Goal: Task Accomplishment & Management: Complete application form

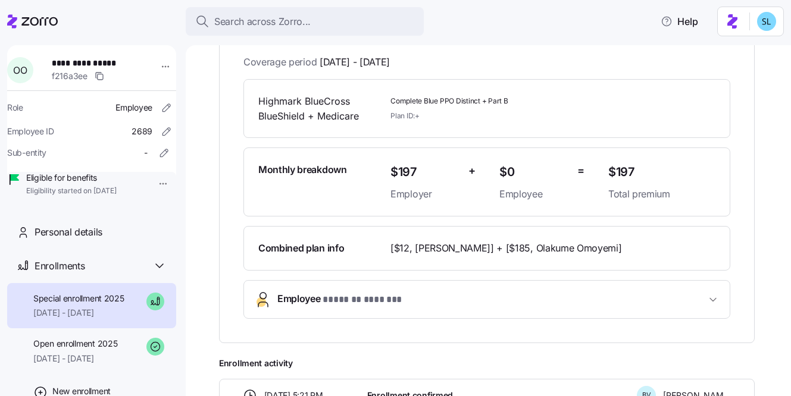
scroll to position [226, 0]
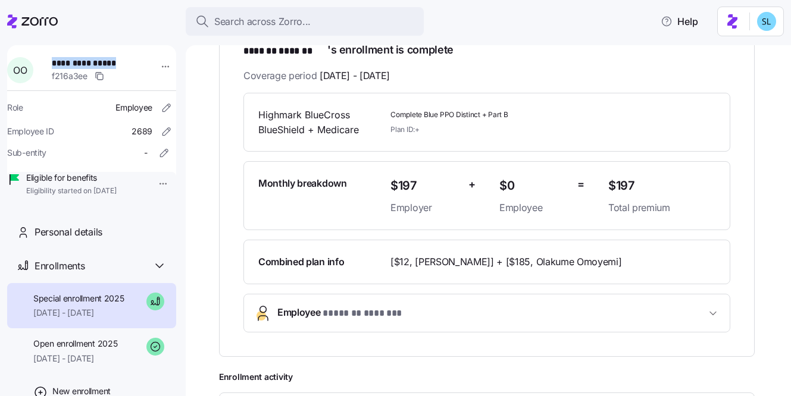
drag, startPoint x: 130, startPoint y: 63, endPoint x: 54, endPoint y: 64, distance: 76.8
click at [54, 64] on div "**********" at bounding box center [99, 70] width 104 height 36
copy span "**********"
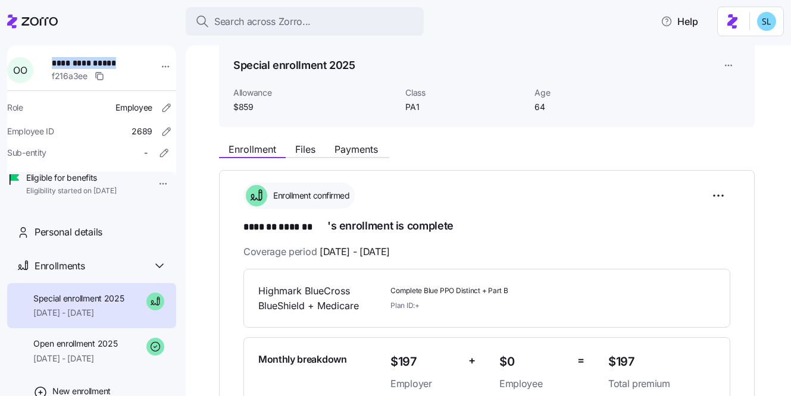
scroll to position [0, 0]
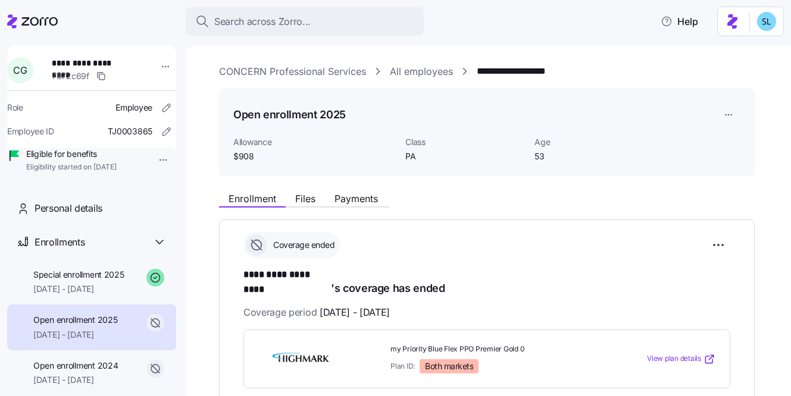
scroll to position [165, 0]
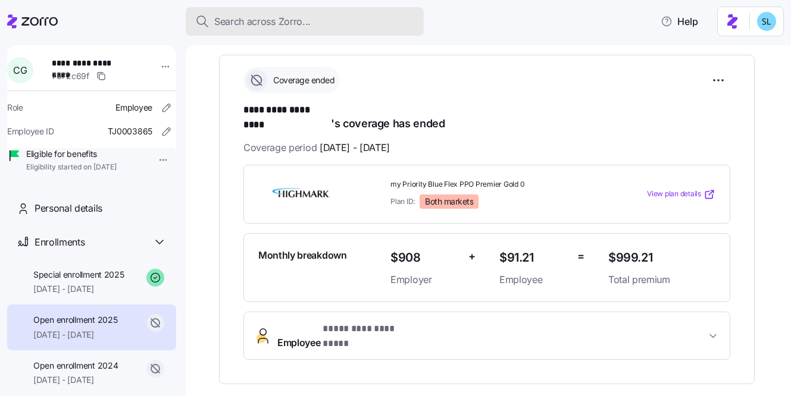
click at [381, 30] on button "Search across Zorro..." at bounding box center [305, 21] width 238 height 29
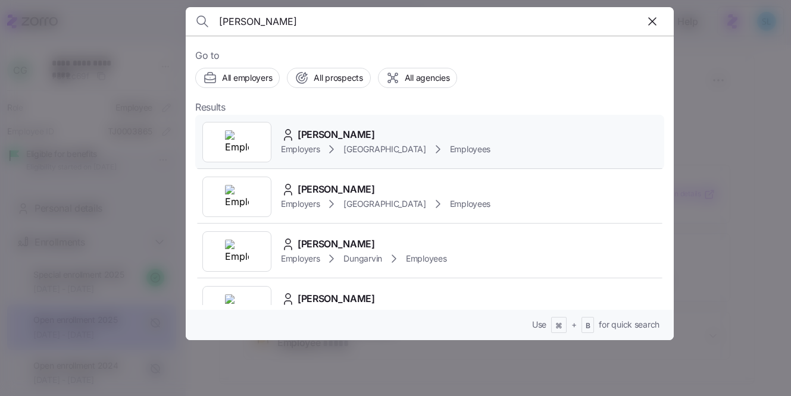
type input "worden"
click at [368, 132] on div "Kory Worden" at bounding box center [385, 134] width 209 height 15
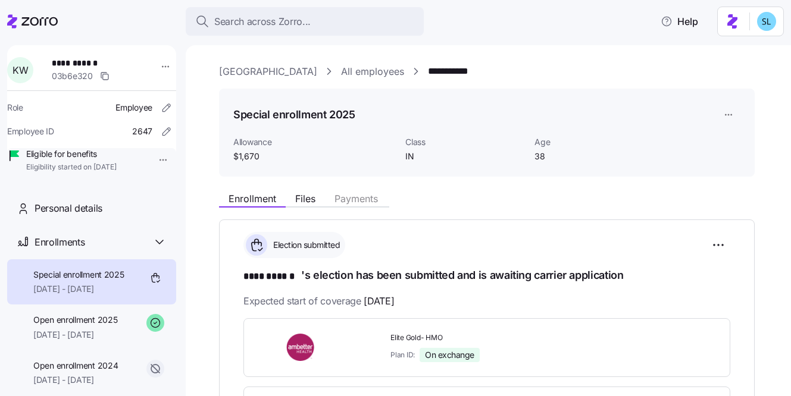
click at [733, 115] on html "**********" at bounding box center [395, 194] width 791 height 389
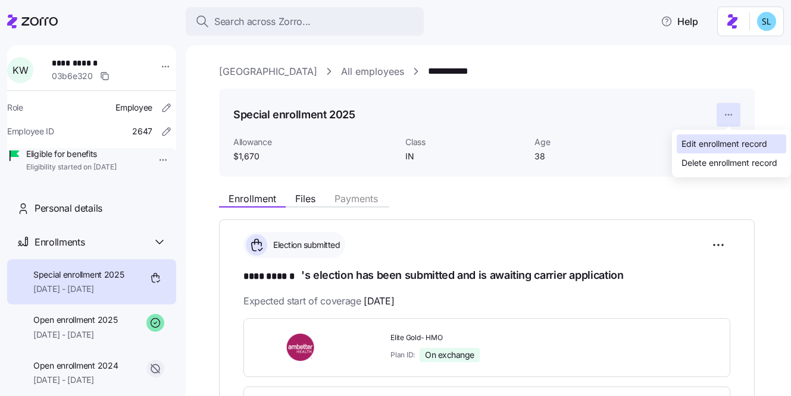
click at [727, 145] on div "Edit enrollment record" at bounding box center [724, 143] width 86 height 13
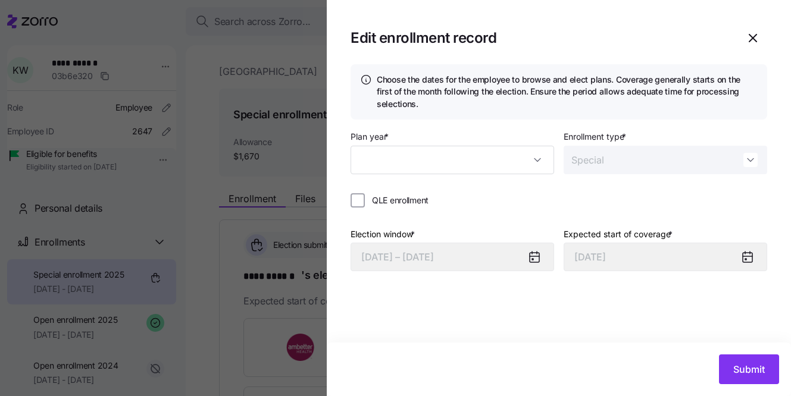
type input "2025"
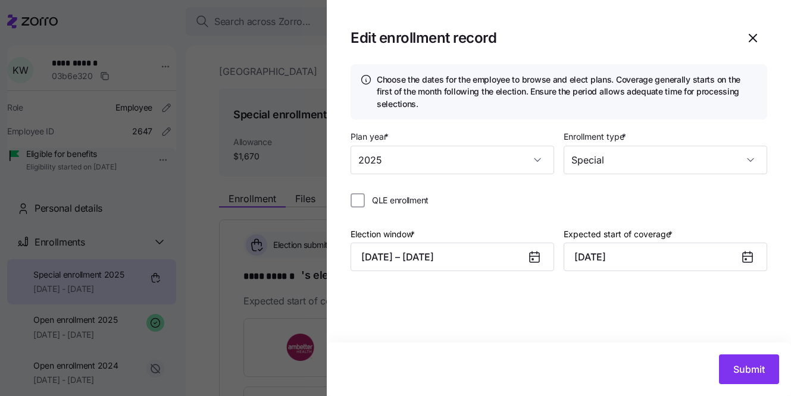
click at [414, 198] on span "QLE enrollment" at bounding box center [400, 201] width 57 height 12
click at [365, 198] on input "QLE enrollment" at bounding box center [357, 200] width 14 height 14
checkbox input "true"
type input "October 1, 2025"
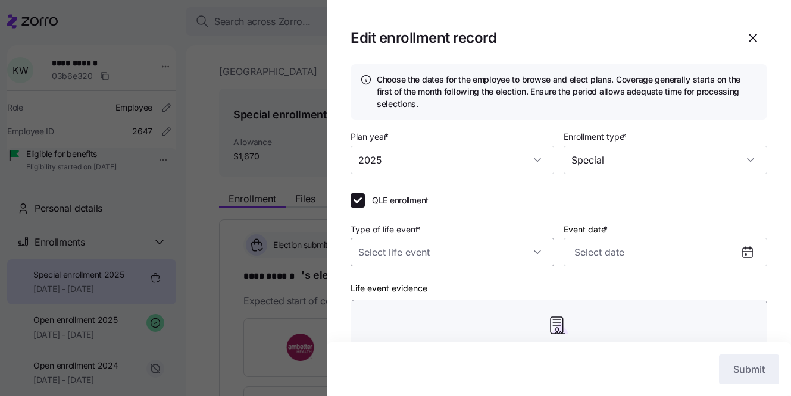
click at [434, 261] on input "Type of life event *" at bounding box center [451, 252] width 203 height 29
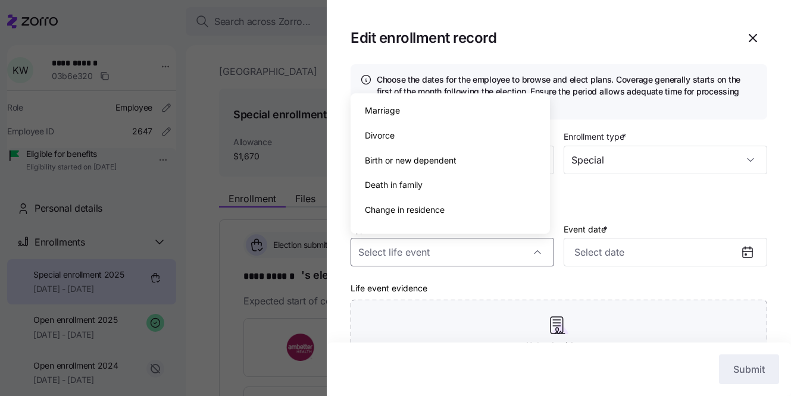
click at [424, 162] on span "Birth or new dependent" at bounding box center [411, 160] width 92 height 13
type input "Birth or new dependent"
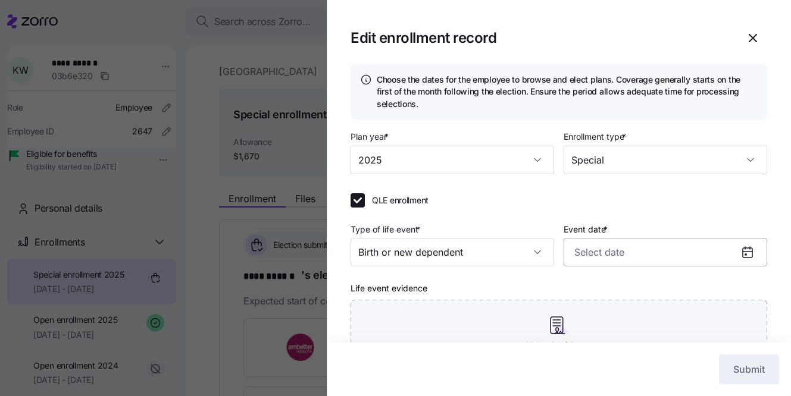
click at [606, 251] on input "Event date *" at bounding box center [664, 252] width 203 height 29
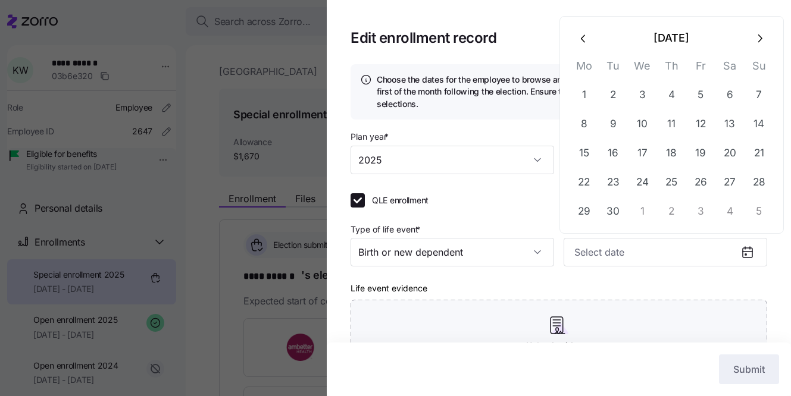
click at [581, 51] on button "button" at bounding box center [583, 38] width 29 height 29
click at [590, 213] on button "25" at bounding box center [583, 212] width 29 height 29
type input "August 25, 2025"
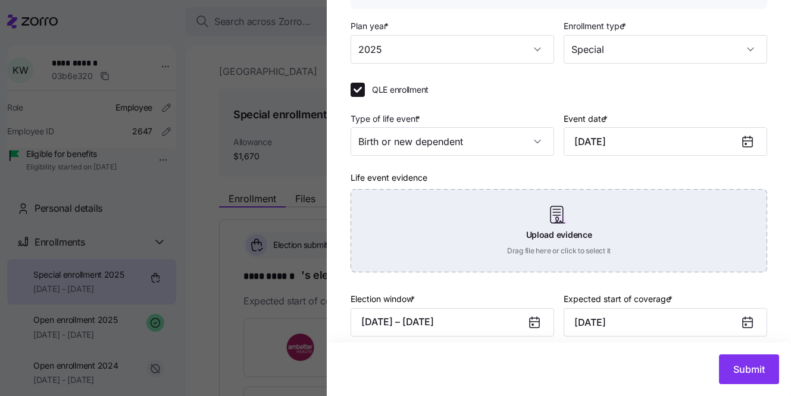
scroll to position [124, 0]
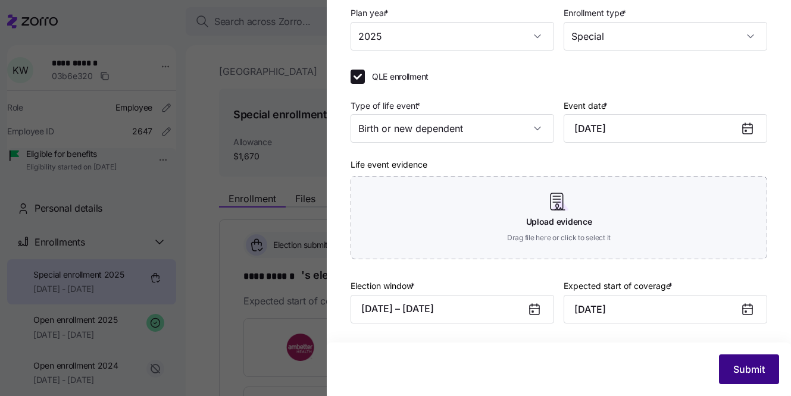
click at [746, 371] on span "Submit" at bounding box center [749, 369] width 32 height 14
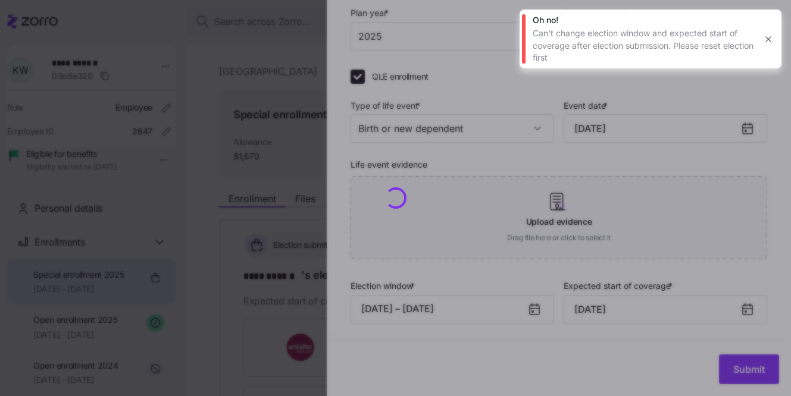
click at [409, 311] on div at bounding box center [395, 198] width 791 height 396
click at [769, 41] on icon "button" at bounding box center [768, 40] width 10 height 10
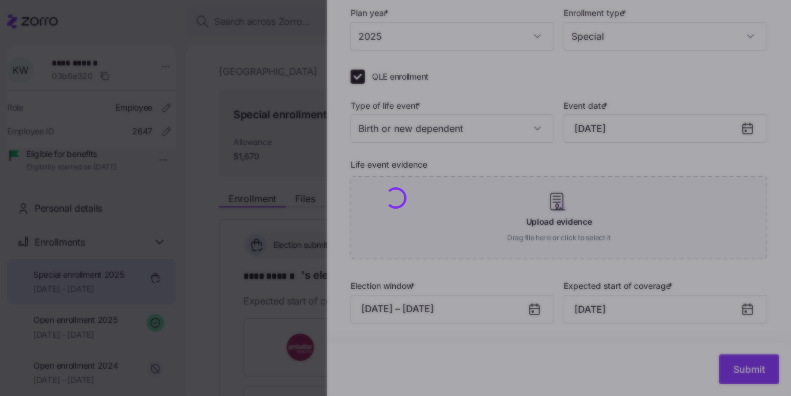
click at [461, 305] on div at bounding box center [395, 198] width 791 height 396
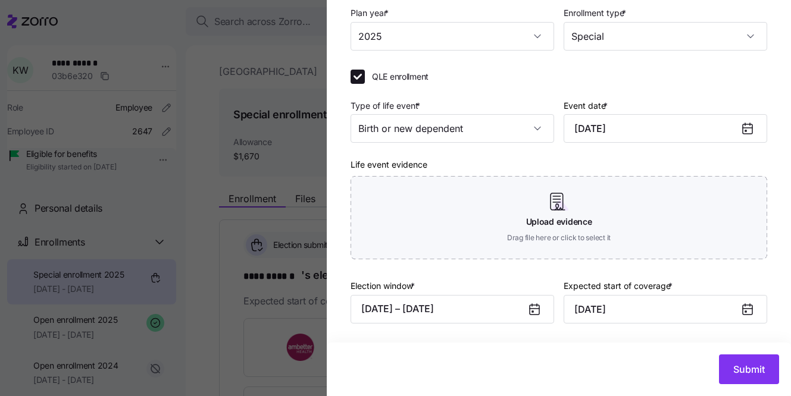
click at [536, 305] on icon at bounding box center [534, 309] width 14 height 14
click at [534, 311] on icon at bounding box center [535, 310] width 10 height 10
click at [483, 315] on button "09/16/2025 – 10/21/2025" at bounding box center [451, 309] width 203 height 29
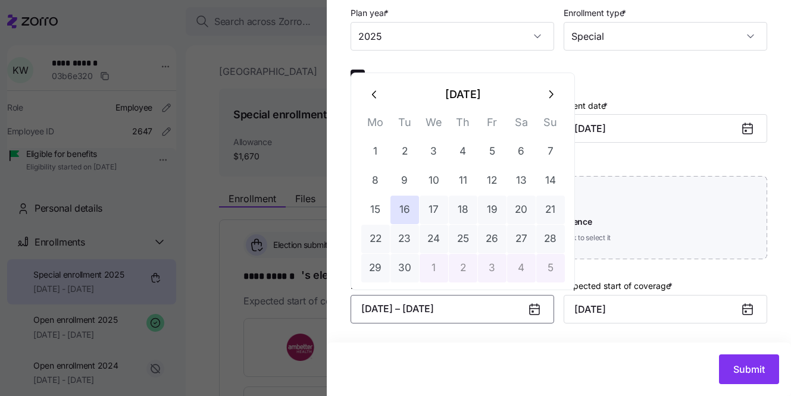
click at [370, 90] on icon "button" at bounding box center [374, 94] width 13 height 13
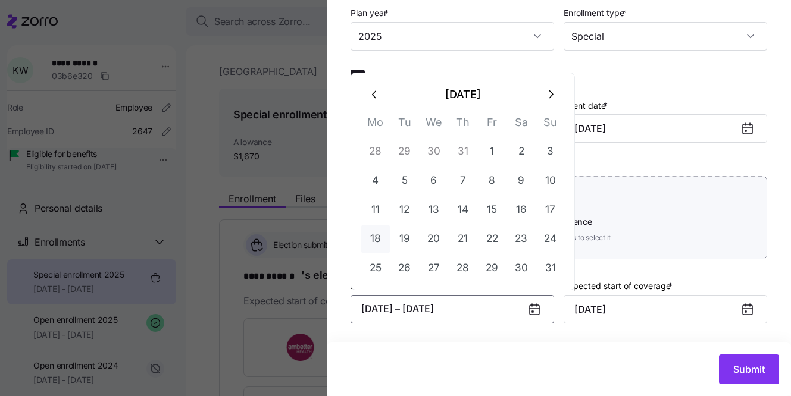
click at [368, 239] on button "18" at bounding box center [375, 239] width 29 height 29
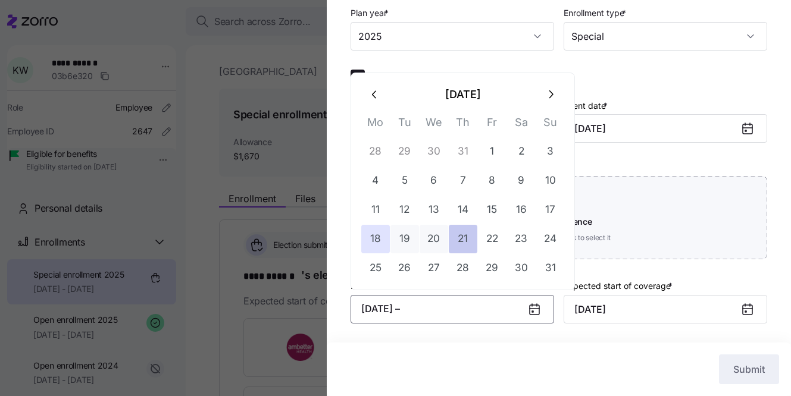
click at [475, 230] on button "21" at bounding box center [463, 239] width 29 height 29
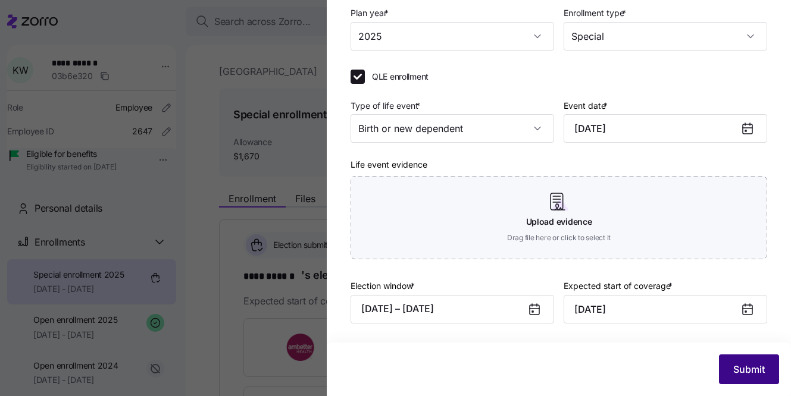
click at [756, 362] on button "Submit" at bounding box center [749, 370] width 60 height 30
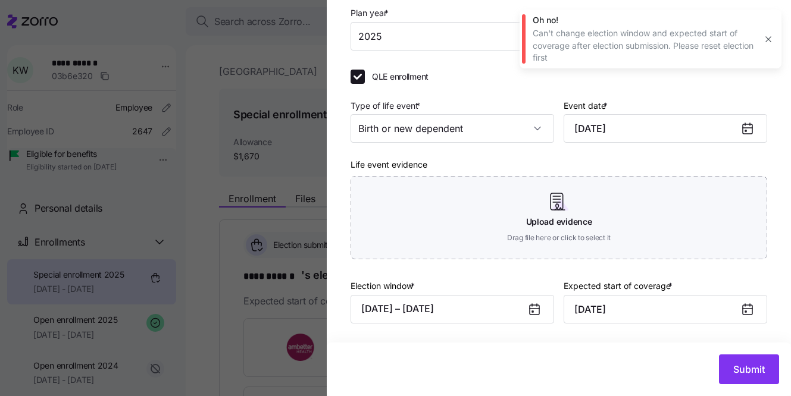
click at [533, 312] on icon at bounding box center [535, 310] width 10 height 10
click at [525, 312] on div at bounding box center [539, 309] width 29 height 27
click at [530, 311] on icon at bounding box center [535, 310] width 10 height 10
click at [467, 314] on button "08/18/2025 – 08/21/2025" at bounding box center [451, 309] width 203 height 29
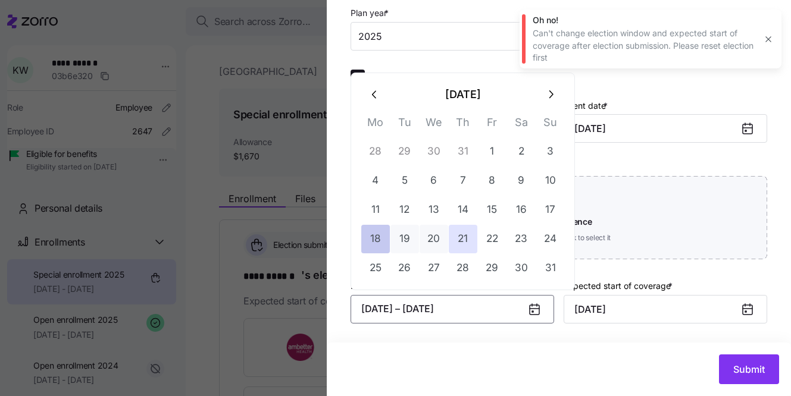
click at [374, 243] on button "18" at bounding box center [375, 239] width 29 height 29
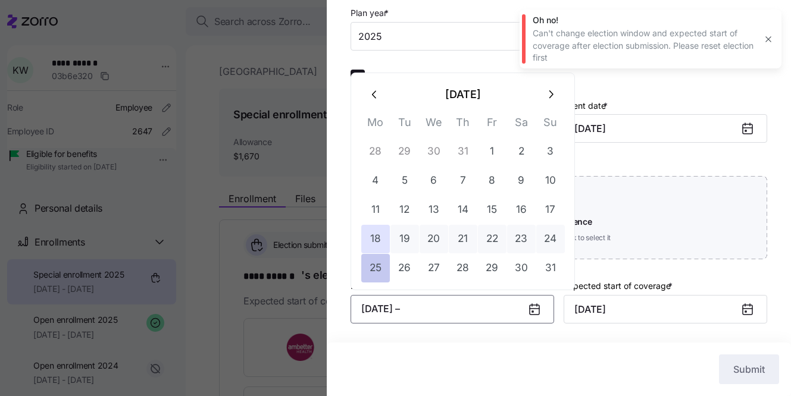
click at [364, 266] on button "25" at bounding box center [375, 268] width 29 height 29
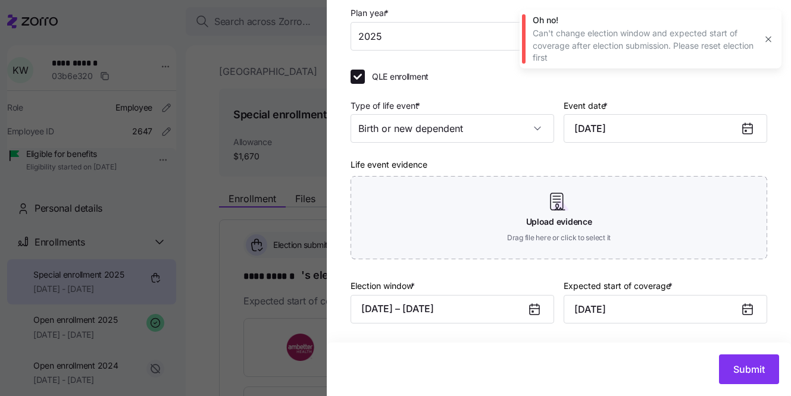
click at [724, 384] on div "Submit" at bounding box center [559, 370] width 464 height 54
click at [721, 375] on button "Submit" at bounding box center [749, 370] width 60 height 30
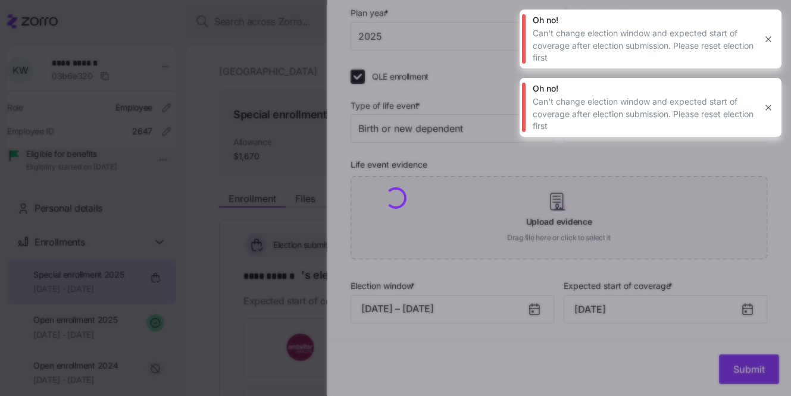
click at [771, 114] on button "button" at bounding box center [768, 107] width 17 height 17
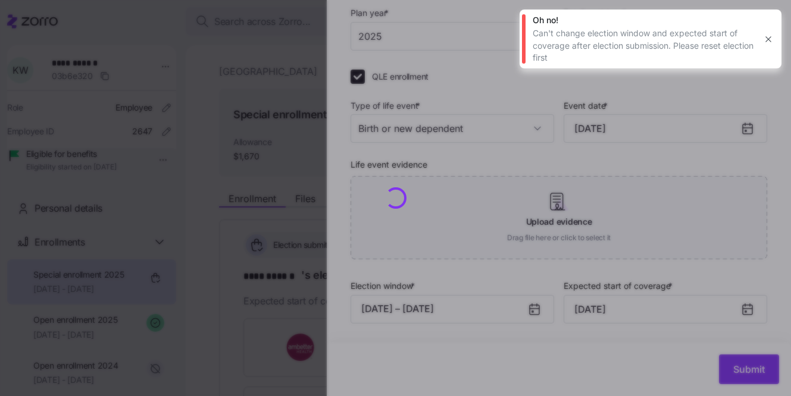
click at [763, 42] on icon "button" at bounding box center [768, 40] width 10 height 10
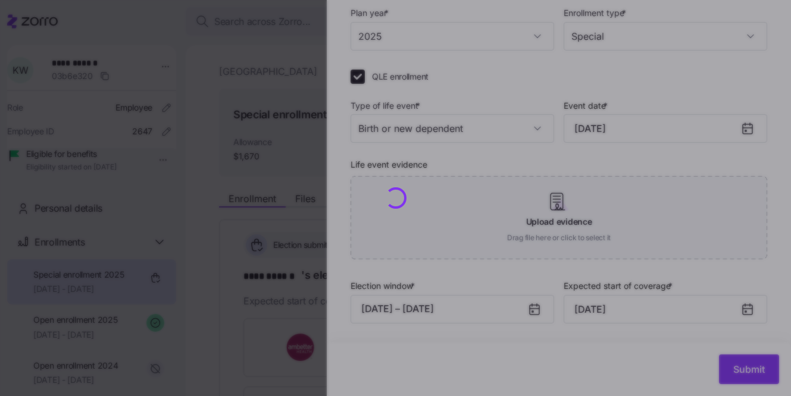
click at [465, 311] on div at bounding box center [395, 198] width 791 height 396
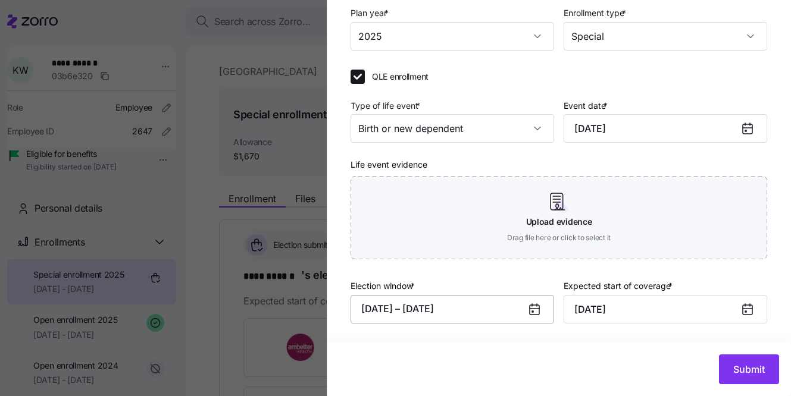
click at [417, 311] on button "08/18/2025 – 08/25/2025" at bounding box center [451, 309] width 203 height 29
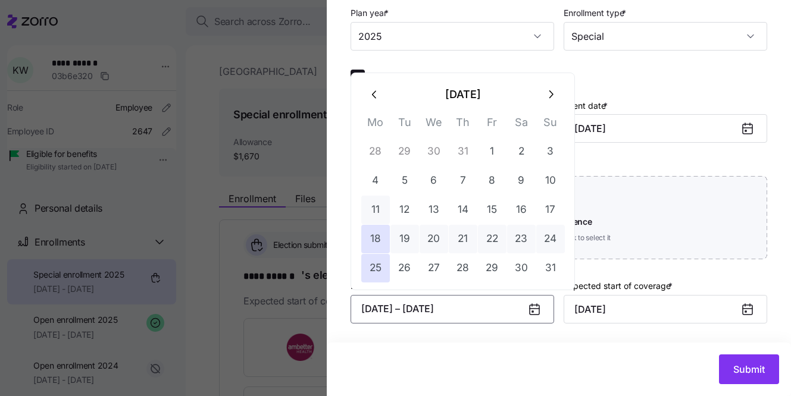
click at [381, 209] on button "11" at bounding box center [375, 210] width 29 height 29
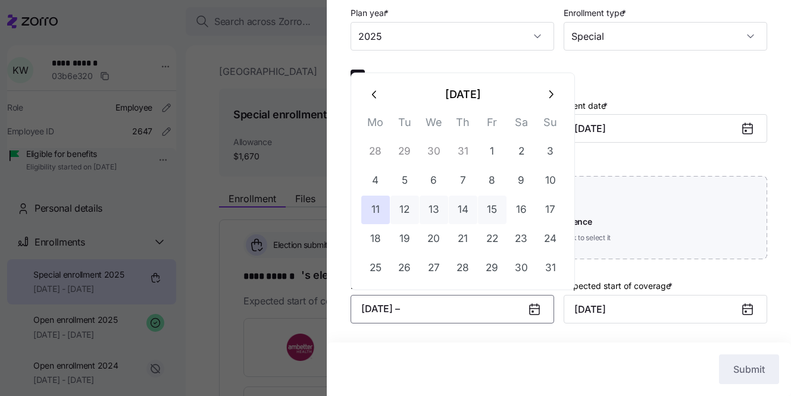
click at [479, 208] on button "15" at bounding box center [492, 210] width 29 height 29
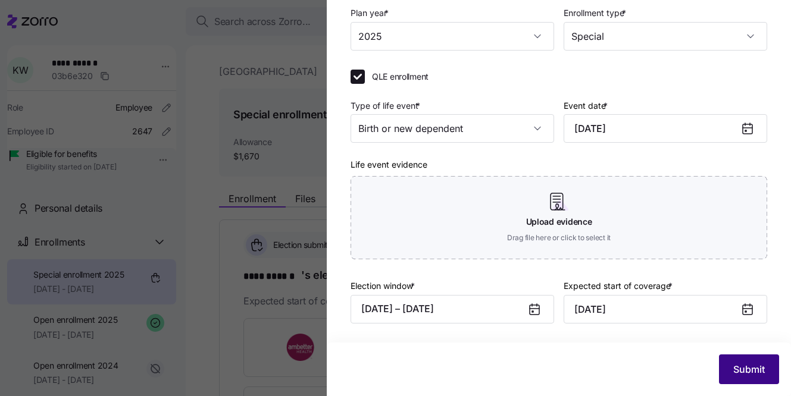
click at [742, 358] on button "Submit" at bounding box center [749, 370] width 60 height 30
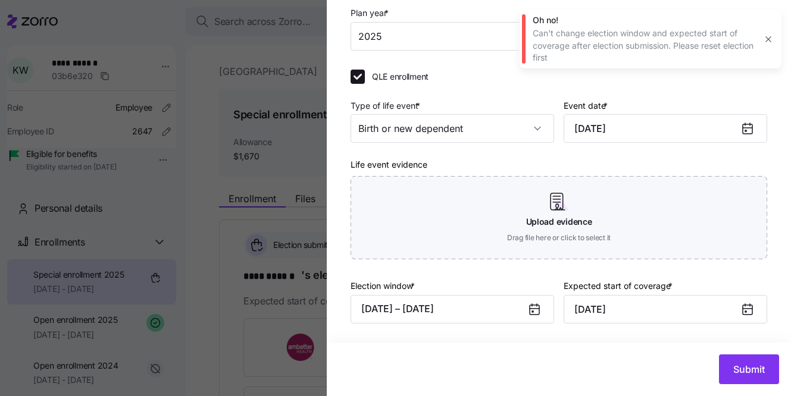
click at [768, 42] on icon "button" at bounding box center [768, 40] width 10 height 10
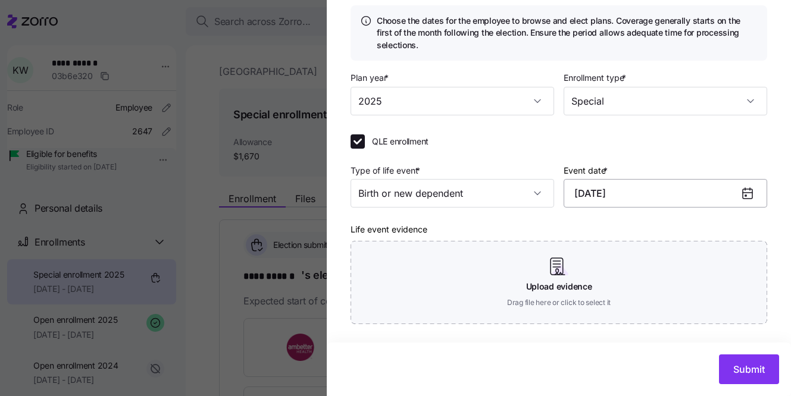
scroll to position [57, 0]
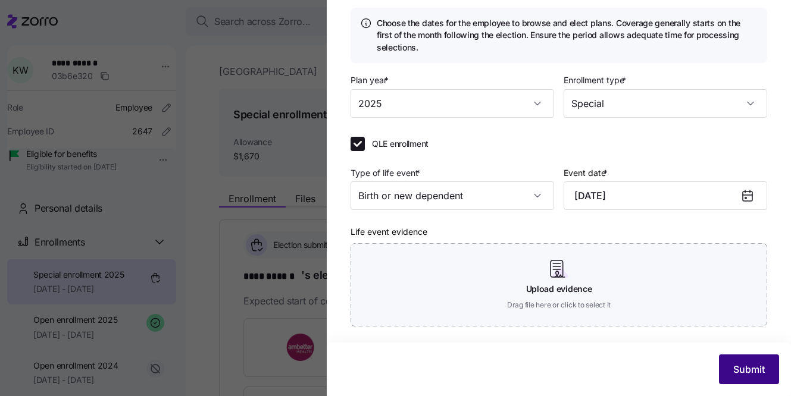
click at [740, 370] on span "Submit" at bounding box center [749, 369] width 32 height 14
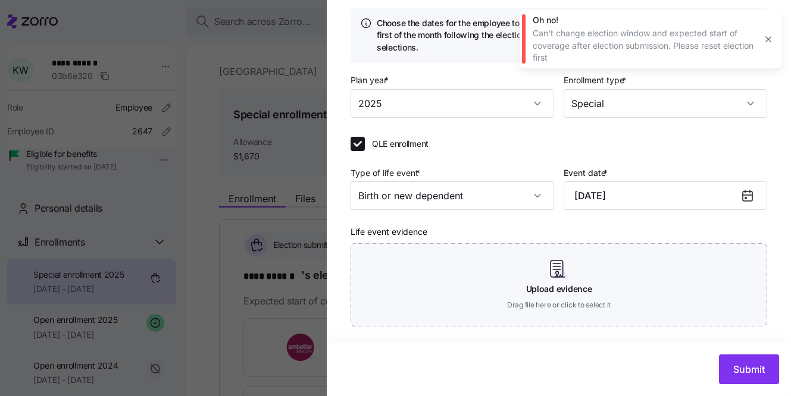
click at [770, 40] on icon "button" at bounding box center [767, 38] width 5 height 5
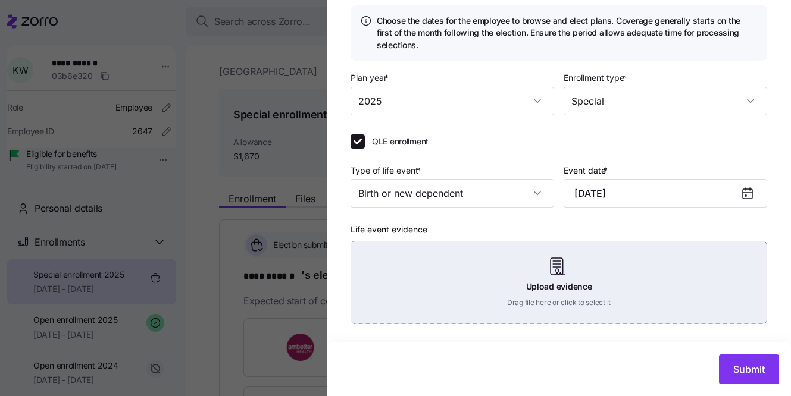
scroll to position [70, 0]
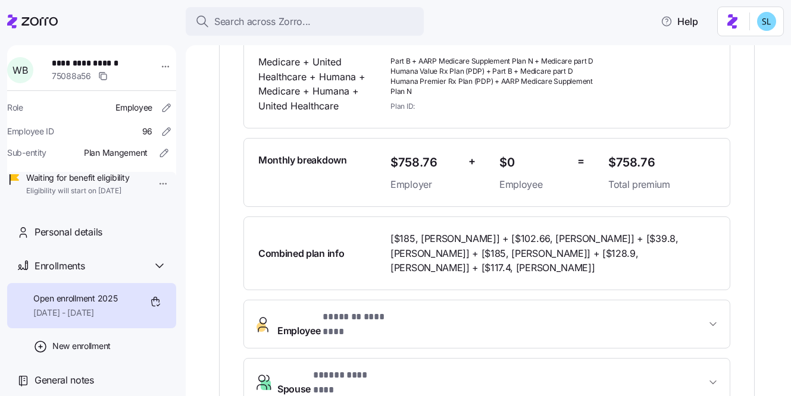
scroll to position [281, 0]
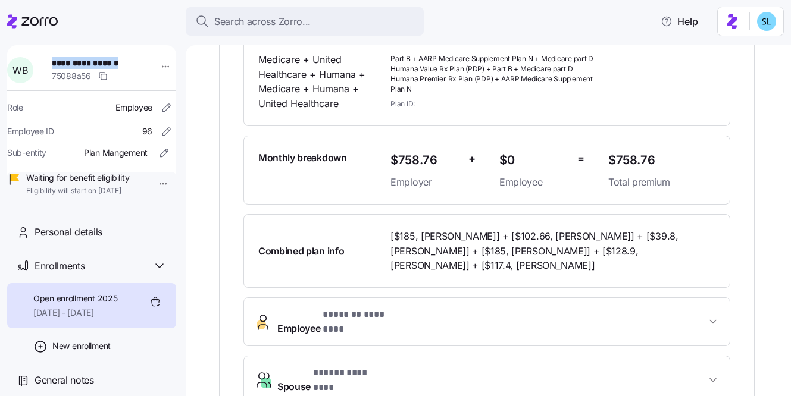
drag, startPoint x: 125, startPoint y: 60, endPoint x: 57, endPoint y: 61, distance: 67.8
click at [57, 61] on span "**********" at bounding box center [91, 63] width 79 height 12
copy span "**********"
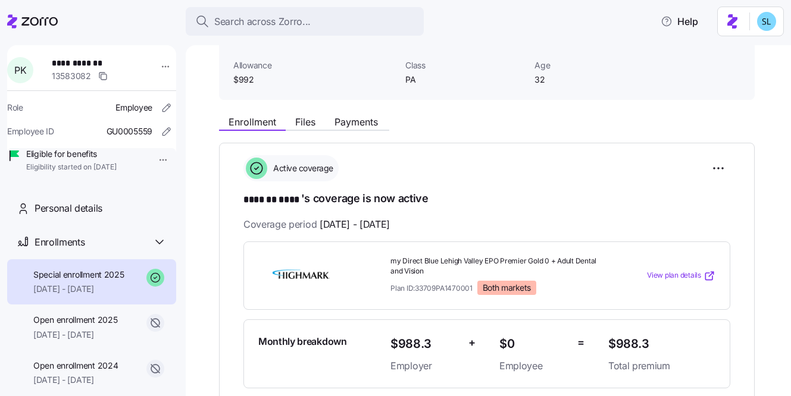
scroll to position [129, 0]
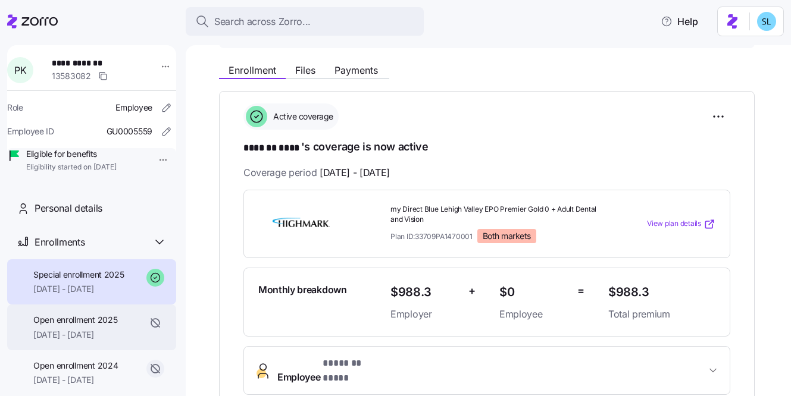
click at [104, 341] on span "01/01/2025 - 01/11/2025" at bounding box center [75, 335] width 84 height 12
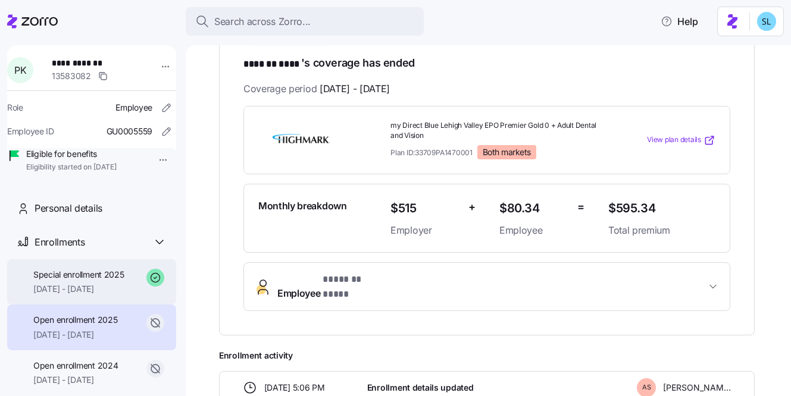
scroll to position [213, 0]
click at [105, 295] on span "01/12/2025 - 12/31/2025" at bounding box center [78, 289] width 91 height 12
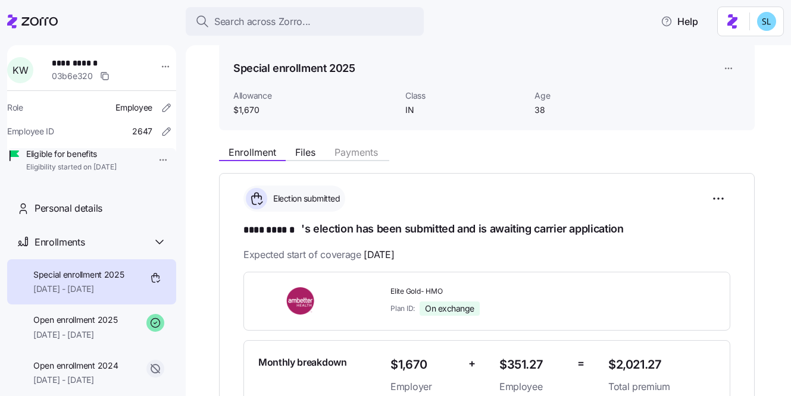
scroll to position [182, 0]
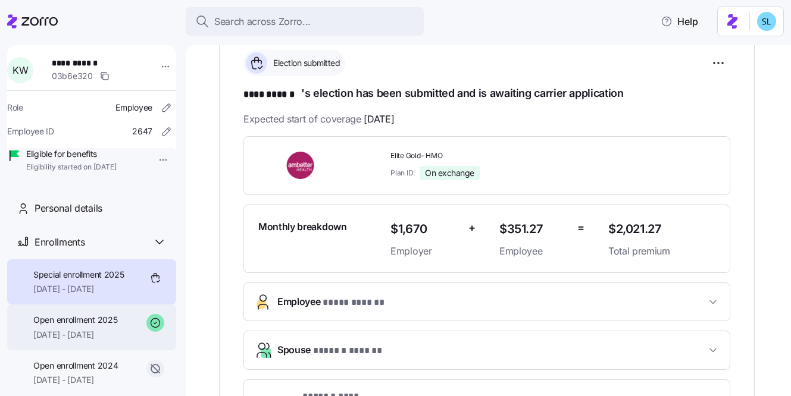
click at [83, 326] on span "Open enrollment 2025" at bounding box center [75, 320] width 84 height 12
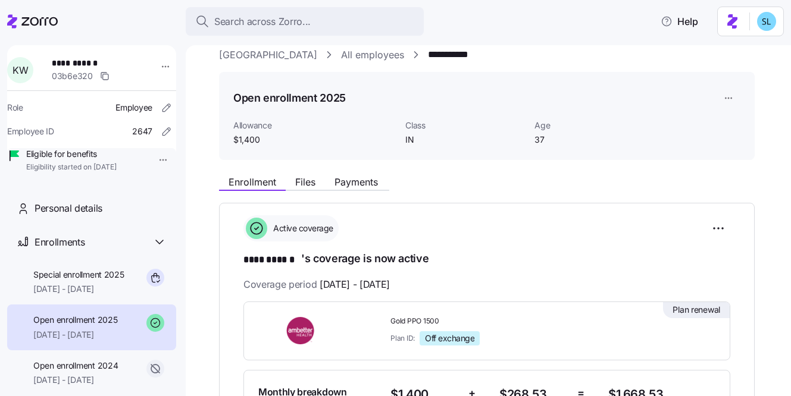
scroll to position [159, 0]
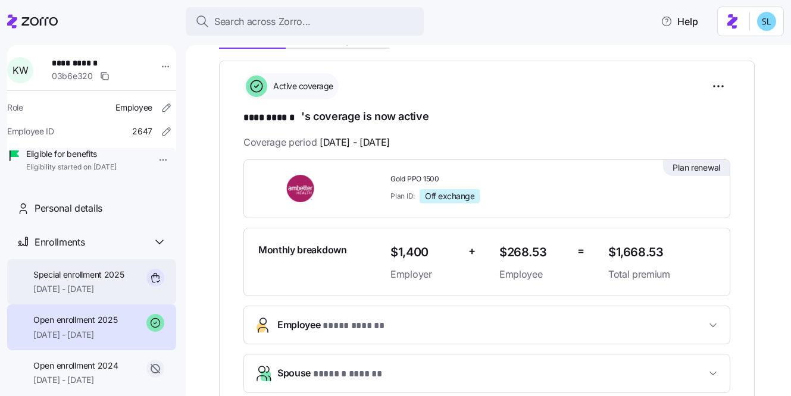
click at [52, 281] on span "Special enrollment 2025" at bounding box center [78, 275] width 91 height 12
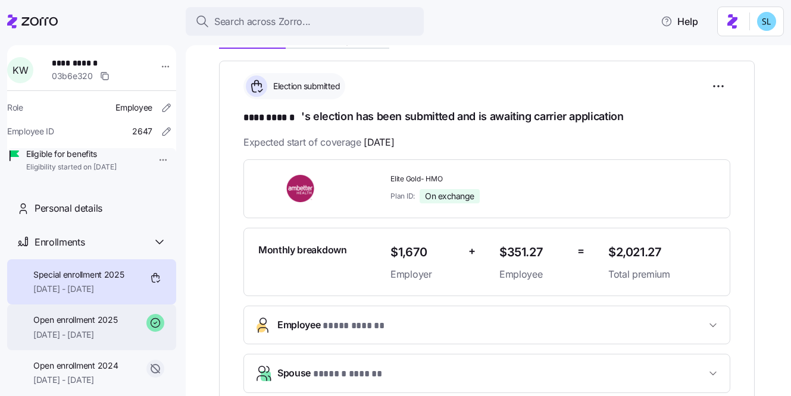
click at [65, 326] on span "Open enrollment 2025" at bounding box center [75, 320] width 84 height 12
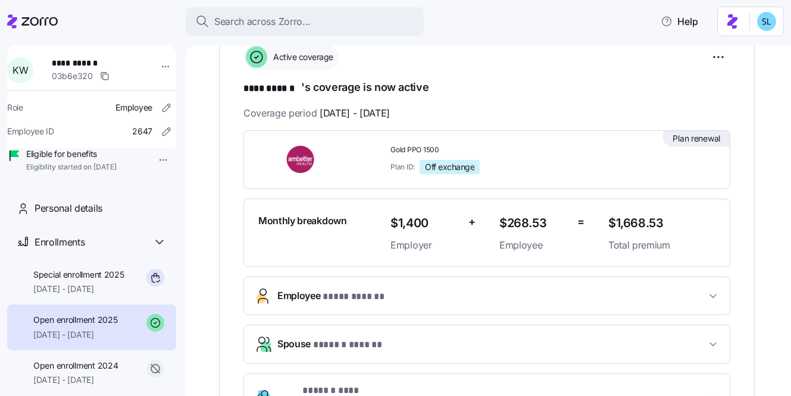
scroll to position [348, 0]
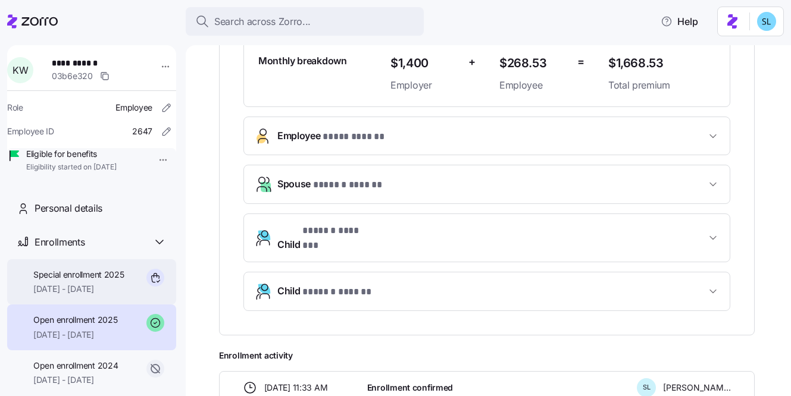
click at [83, 281] on span "Special enrollment 2025" at bounding box center [78, 275] width 91 height 12
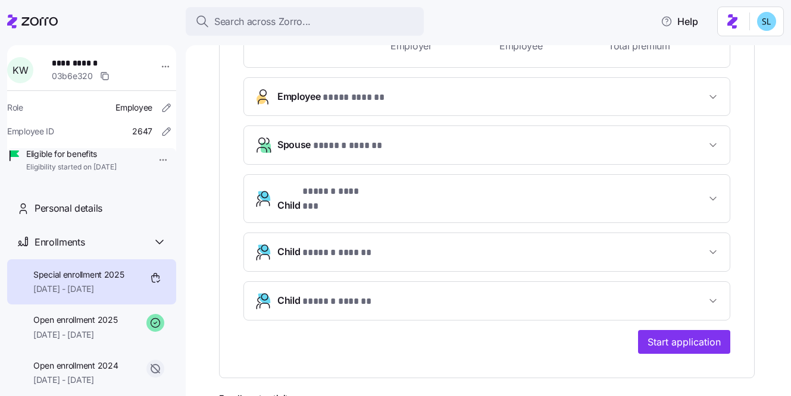
scroll to position [387, 0]
click at [403, 303] on button "Child * ****** ****** *" at bounding box center [487, 301] width 486 height 38
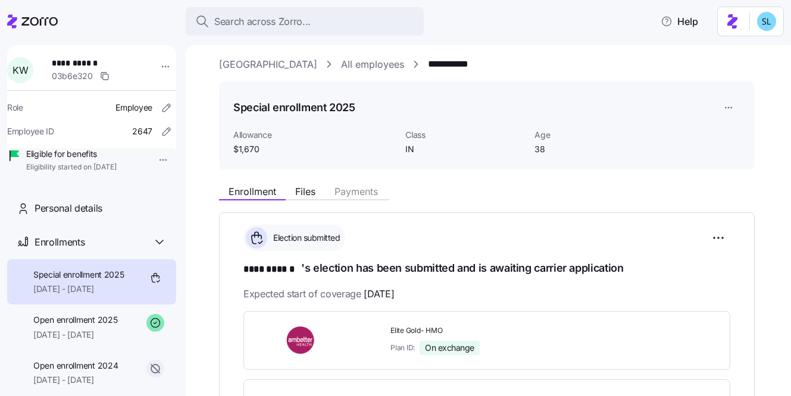
scroll to position [8, 0]
drag, startPoint x: 500, startPoint y: 65, endPoint x: 434, endPoint y: 68, distance: 65.5
click at [434, 68] on div "**********" at bounding box center [496, 64] width 555 height 15
copy link "**********"
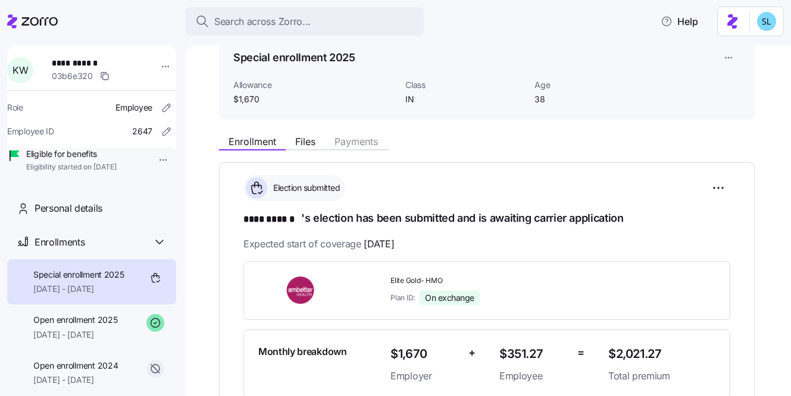
scroll to position [109, 0]
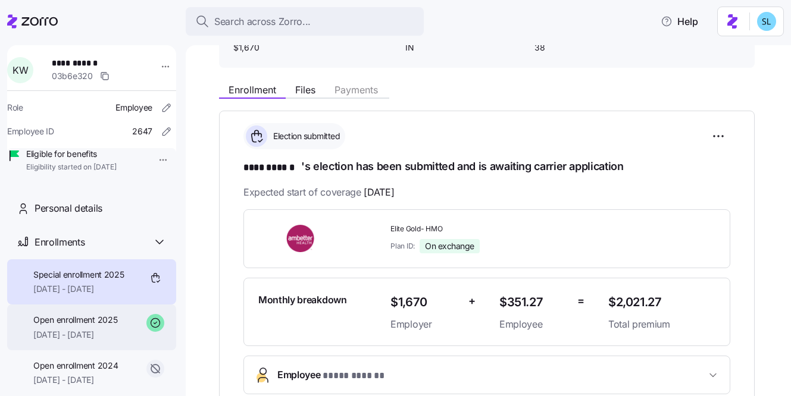
click at [94, 341] on span "[DATE] - [DATE]" at bounding box center [75, 335] width 84 height 12
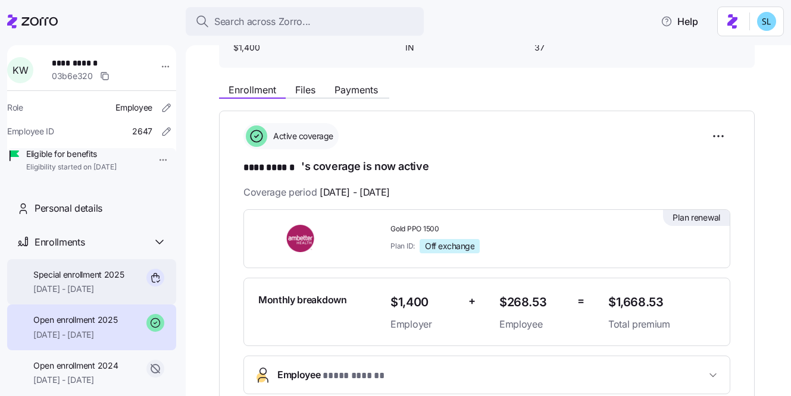
click at [80, 305] on div "Special enrollment 2025 08/25/2025 - 12/31/2025" at bounding box center [91, 282] width 169 height 46
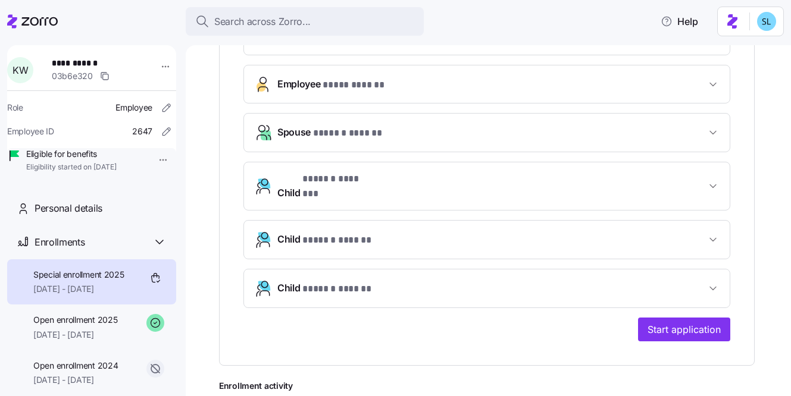
scroll to position [412, 0]
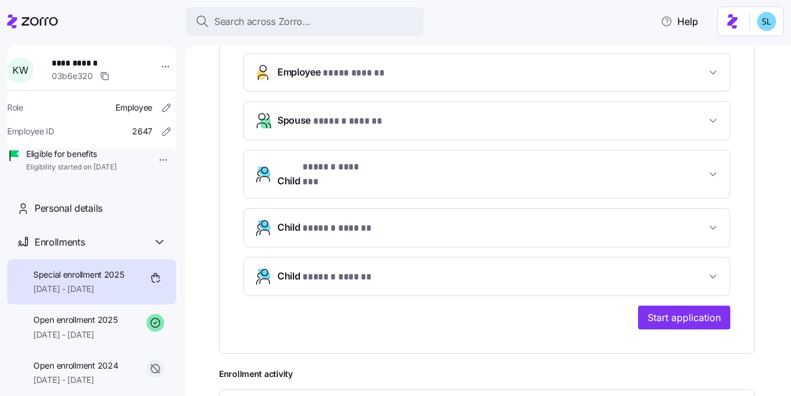
click at [354, 270] on span "* ****** ****** *" at bounding box center [337, 277] width 71 height 15
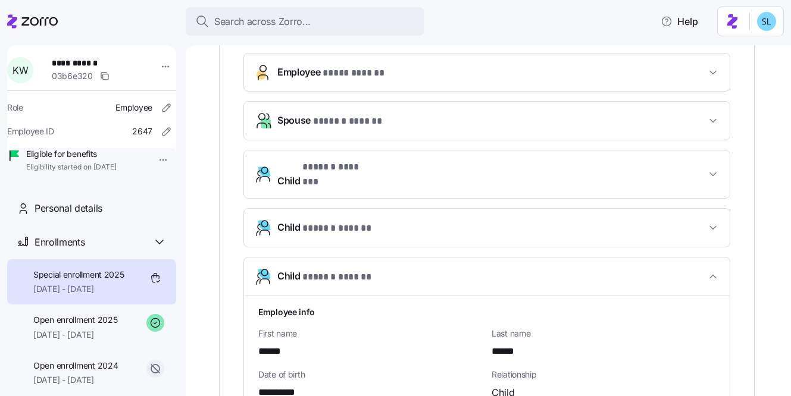
click at [354, 270] on span "* ****** ****** *" at bounding box center [337, 277] width 71 height 15
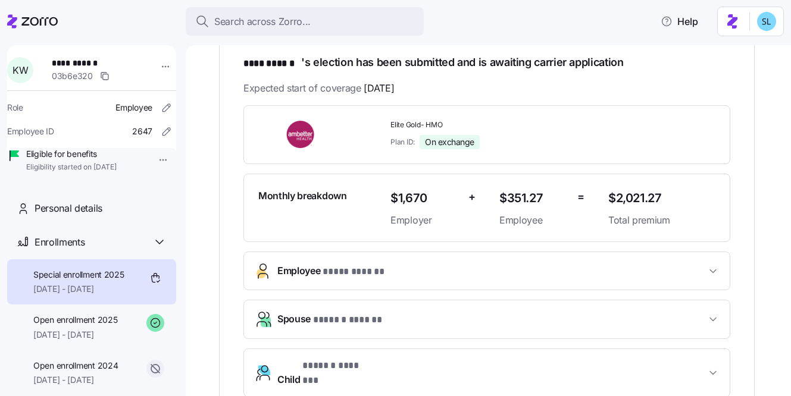
scroll to position [208, 0]
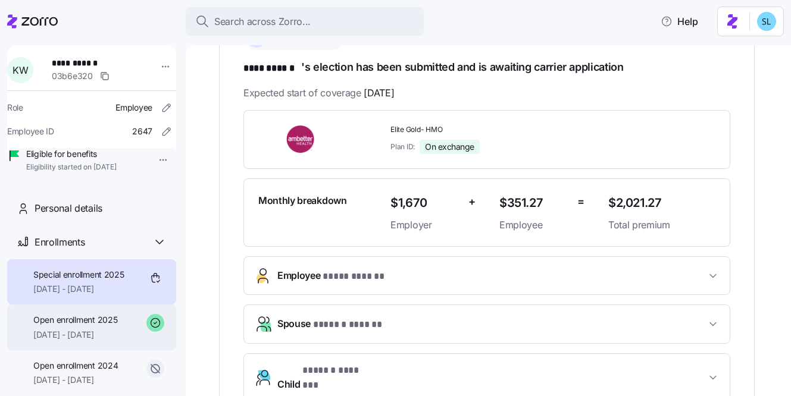
click at [85, 326] on span "Open enrollment 2025" at bounding box center [75, 320] width 84 height 12
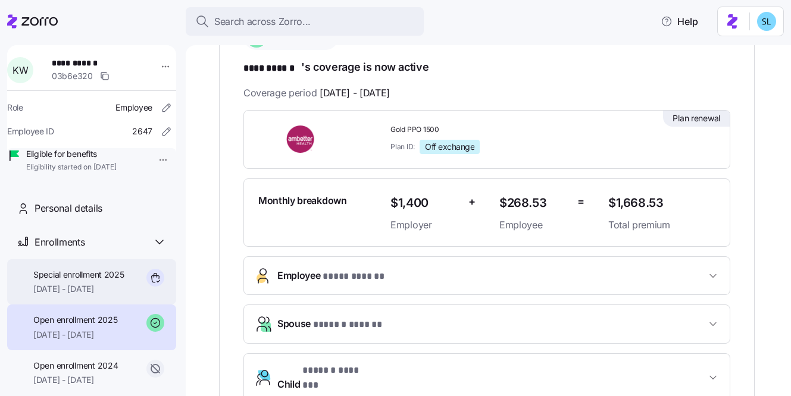
click at [80, 295] on span "08/25/2025 - 12/31/2025" at bounding box center [78, 289] width 91 height 12
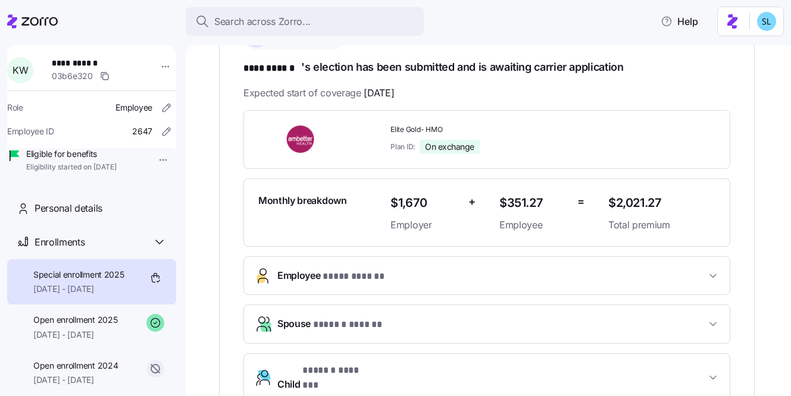
click at [423, 125] on span "Elite Gold- HMO" at bounding box center [494, 130] width 208 height 10
copy span "Elite Gold- HMO"
click at [624, 203] on span "$2,021.27" at bounding box center [661, 203] width 107 height 20
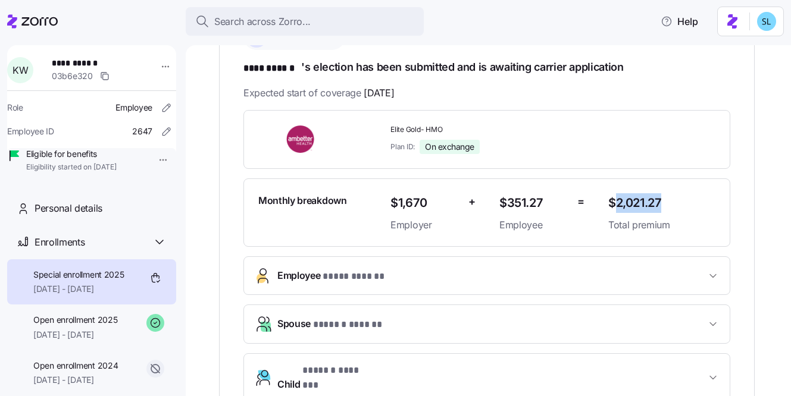
click at [624, 203] on span "$2,021.27" at bounding box center [661, 203] width 107 height 20
copy span "$2,021.27"
click at [751, 172] on div "**********" at bounding box center [487, 284] width 536 height 546
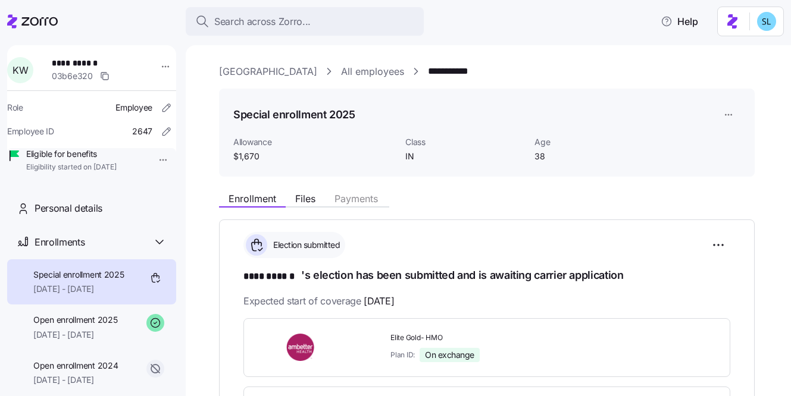
scroll to position [102, 0]
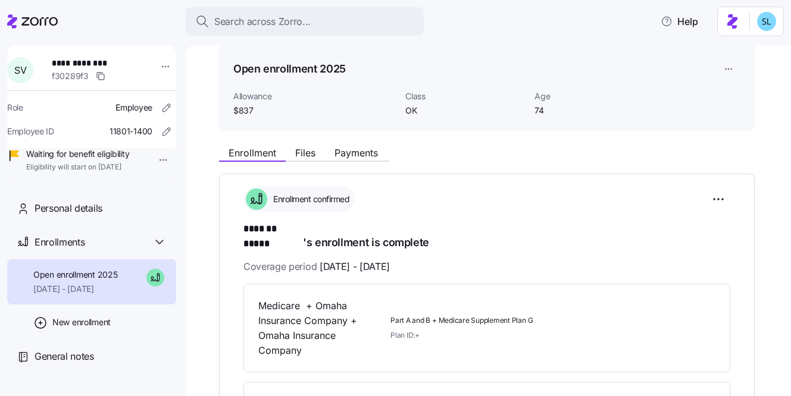
scroll to position [93, 0]
